Goal: Task Accomplishment & Management: Manage account settings

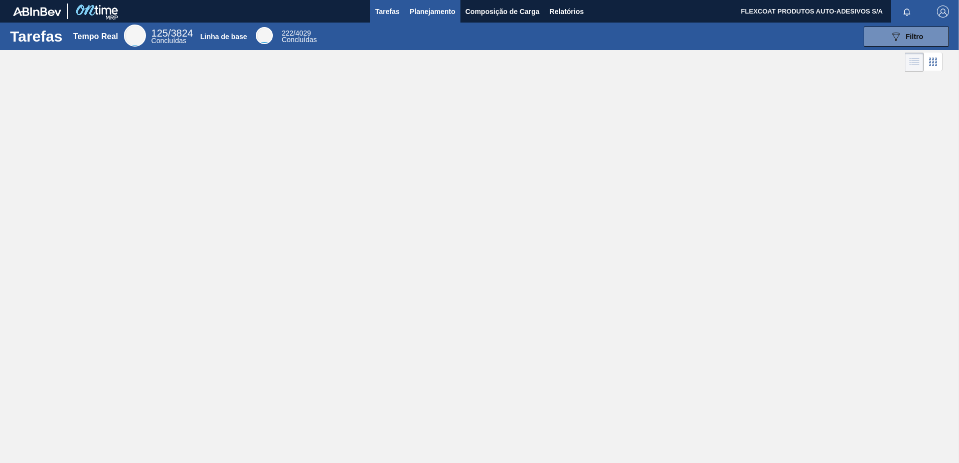
click at [417, 13] on span "Planejamento" at bounding box center [433, 12] width 46 height 12
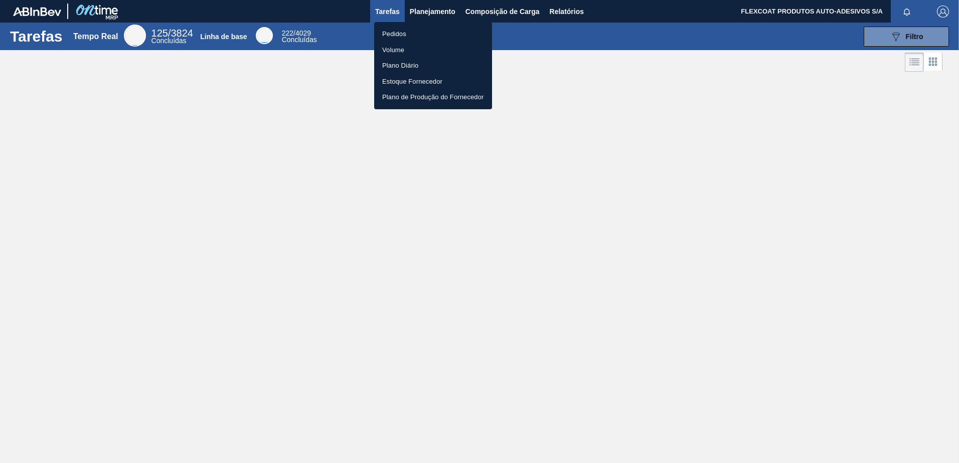
click at [400, 37] on li "Pedidos" at bounding box center [433, 34] width 118 height 16
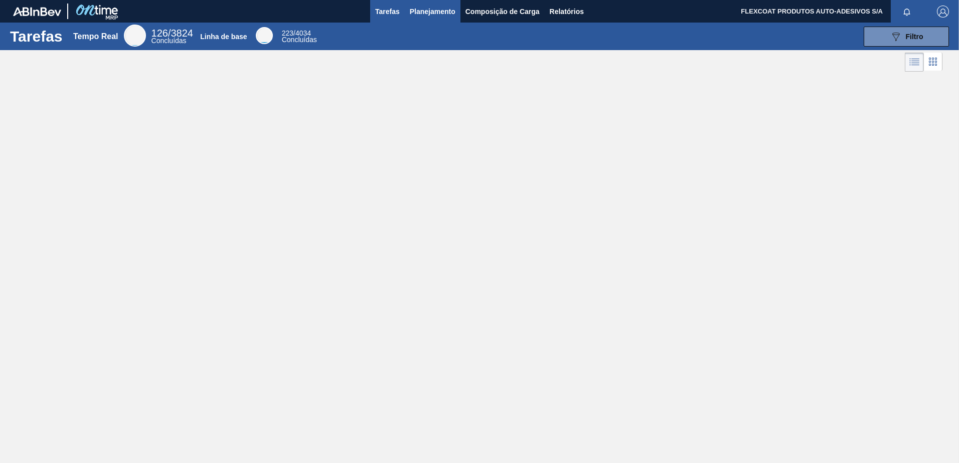
click at [415, 11] on span "Planejamento" at bounding box center [433, 12] width 46 height 12
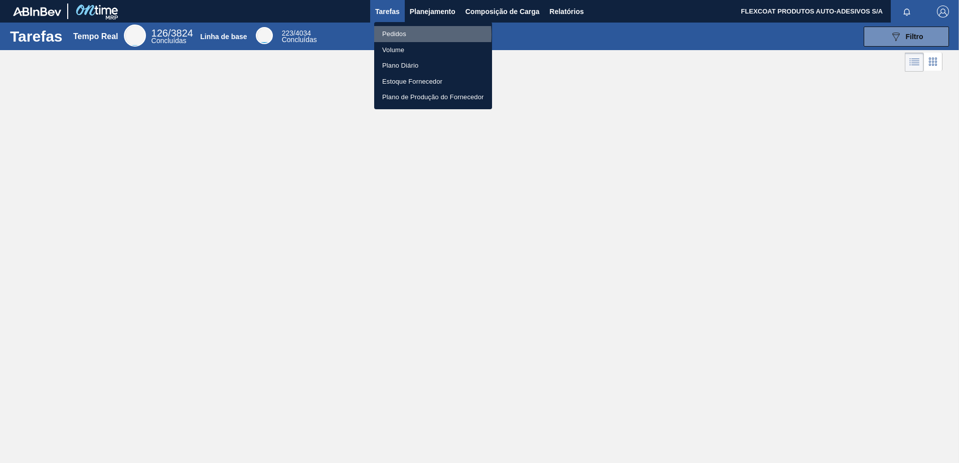
click at [395, 35] on li "Pedidos" at bounding box center [433, 34] width 118 height 16
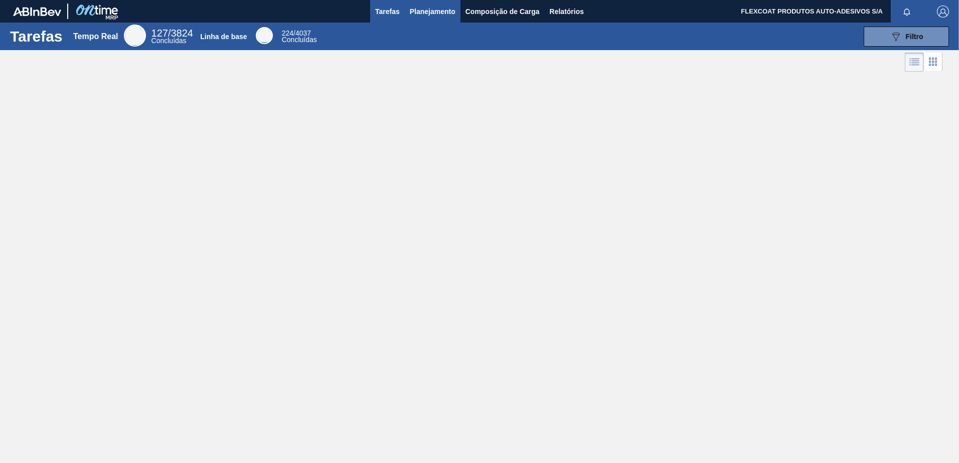
click at [418, 13] on span "Planejamento" at bounding box center [433, 12] width 46 height 12
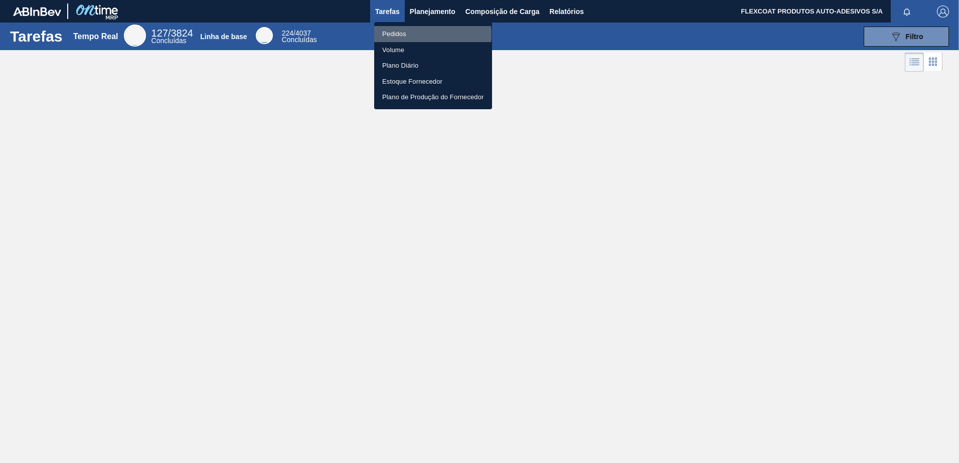
click at [397, 35] on li "Pedidos" at bounding box center [433, 34] width 118 height 16
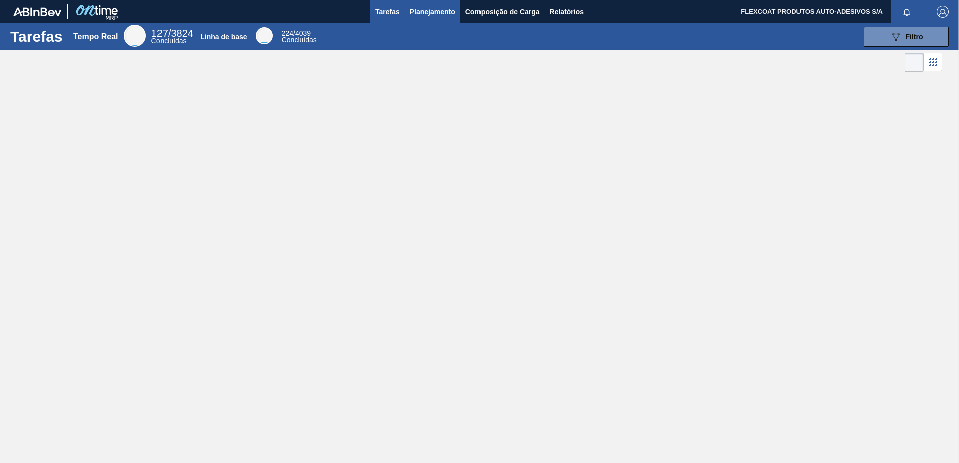
click at [420, 11] on span "Planejamento" at bounding box center [433, 12] width 46 height 12
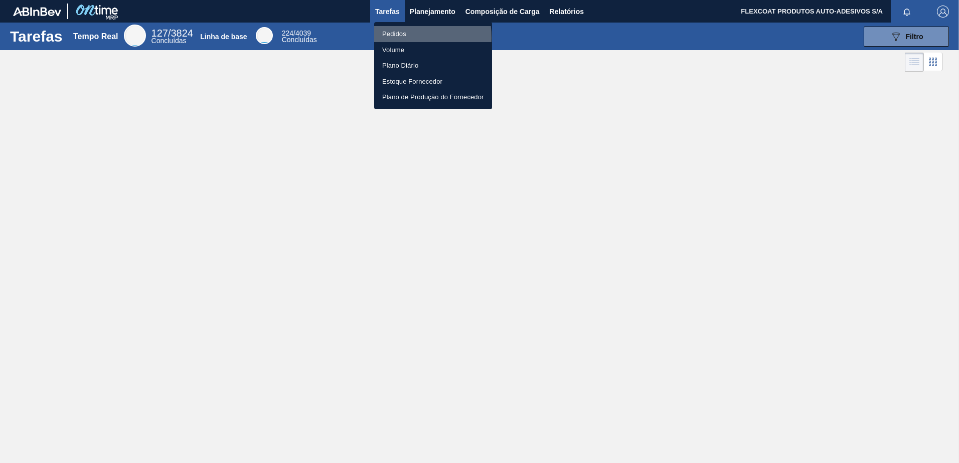
click at [392, 38] on li "Pedidos" at bounding box center [433, 34] width 118 height 16
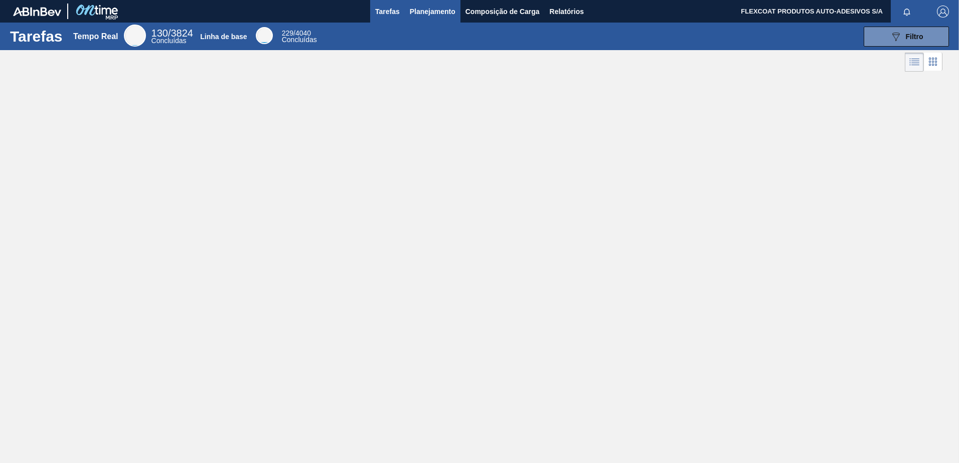
click at [419, 14] on span "Planejamento" at bounding box center [433, 12] width 46 height 12
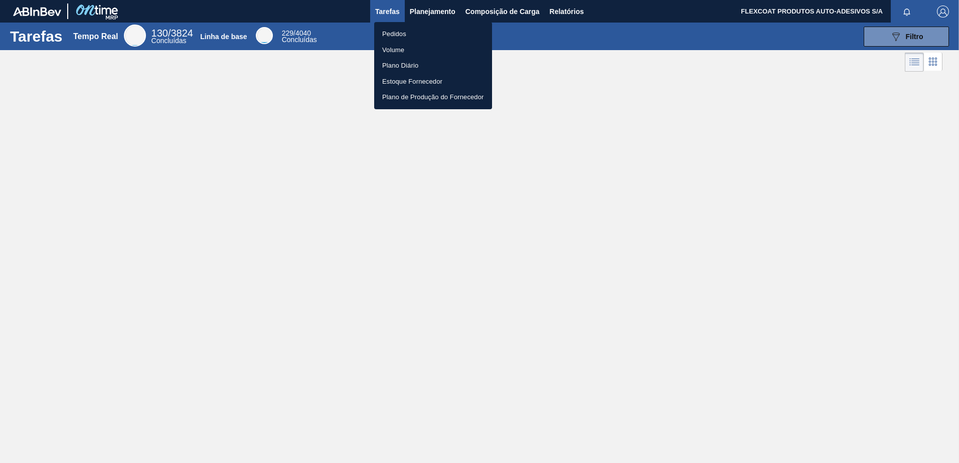
click at [404, 31] on li "Pedidos" at bounding box center [433, 34] width 118 height 16
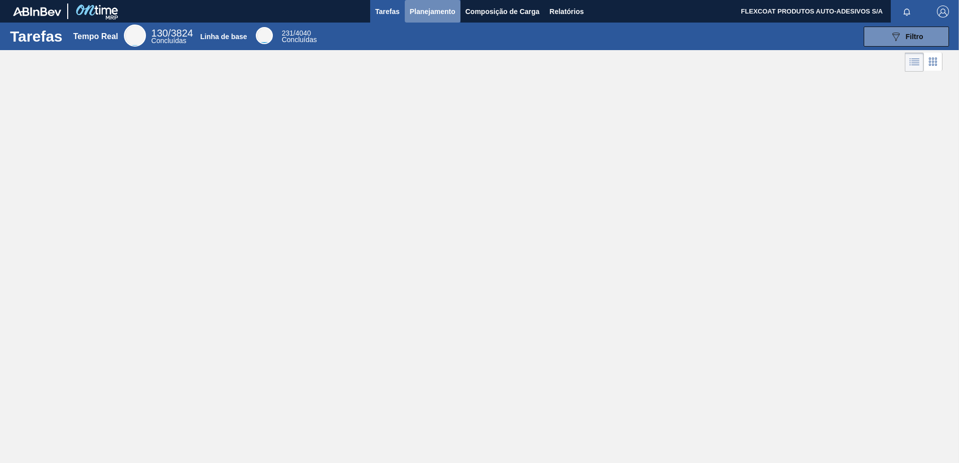
click at [425, 14] on span "Planejamento" at bounding box center [433, 12] width 46 height 12
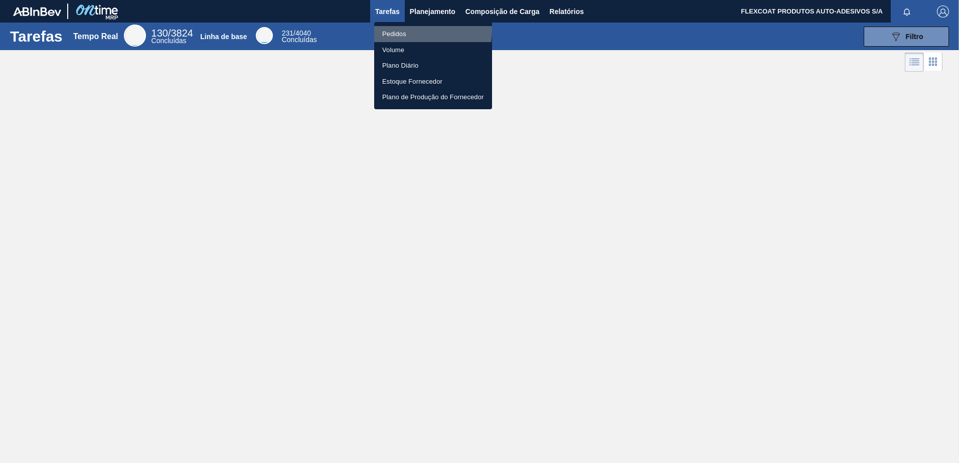
click at [395, 30] on li "Pedidos" at bounding box center [433, 34] width 118 height 16
